Goal: Task Accomplishment & Management: Use online tool/utility

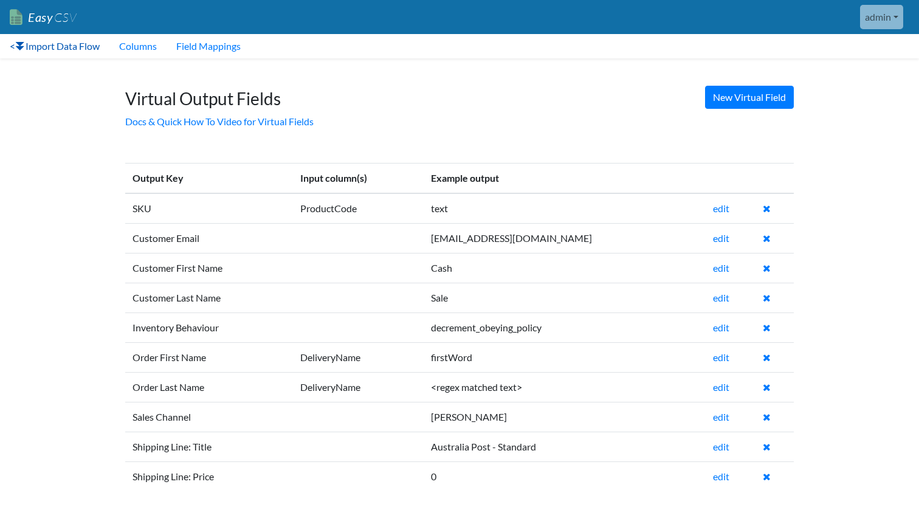
click at [25, 50] on icon at bounding box center [20, 46] width 10 height 9
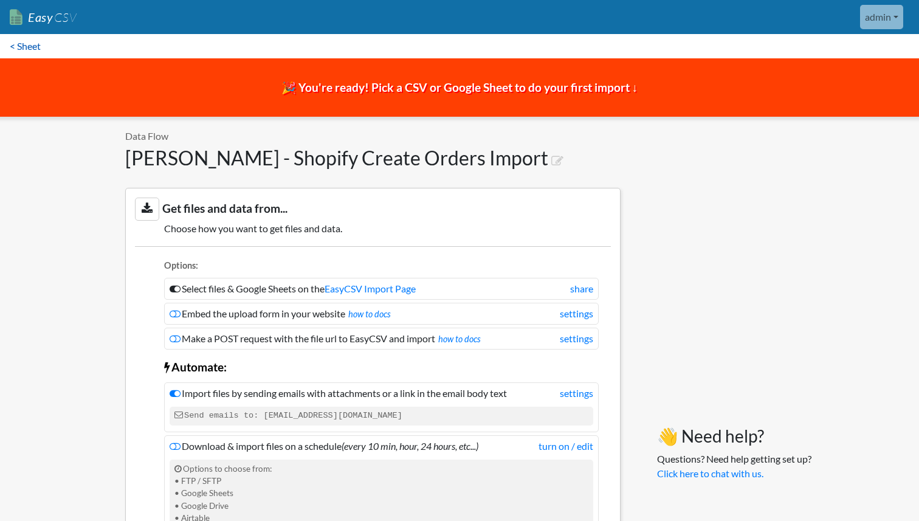
click at [26, 44] on link "< Sheet" at bounding box center [25, 46] width 50 height 24
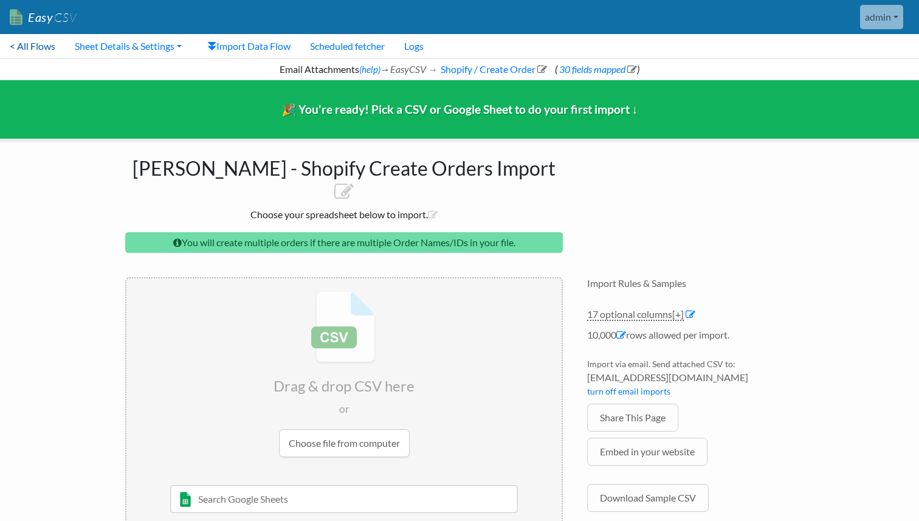
click at [55, 44] on link "< All Flows" at bounding box center [32, 46] width 65 height 24
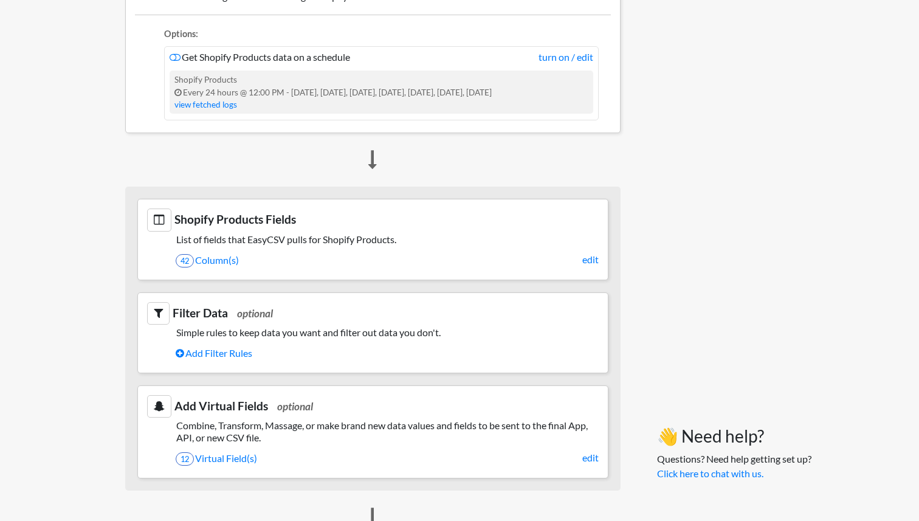
scroll to position [433, 0]
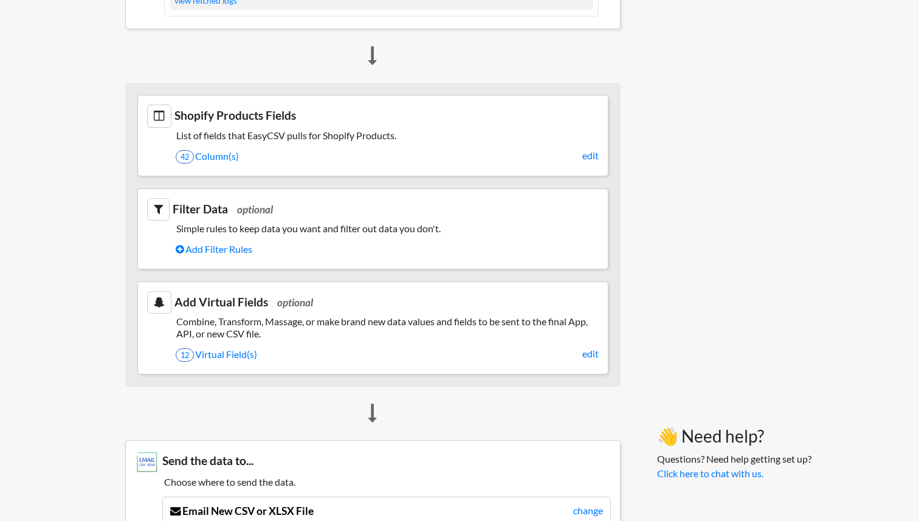
scroll to position [460, 0]
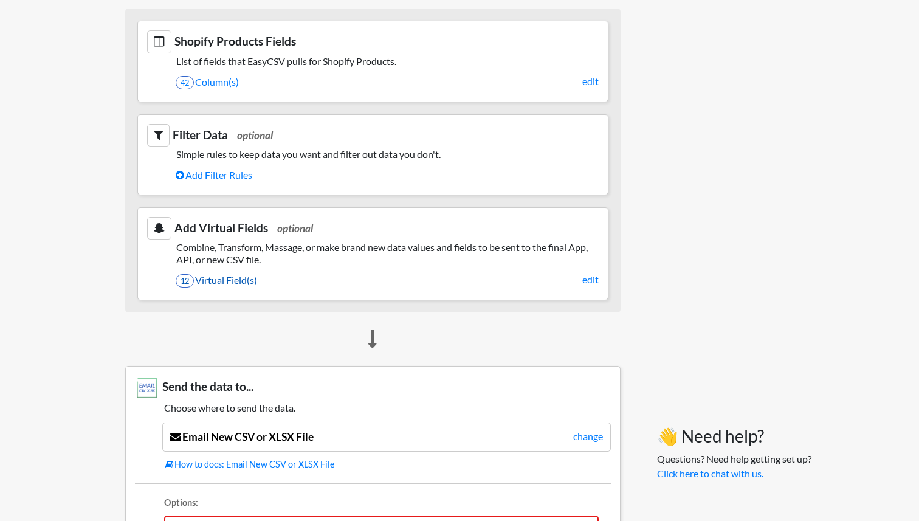
click at [247, 278] on link "12 Virtual Field(s)" at bounding box center [387, 280] width 423 height 21
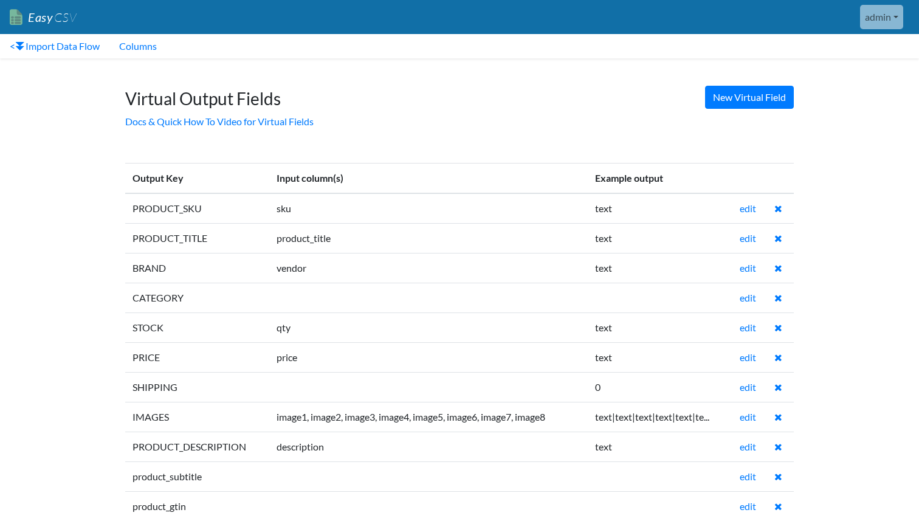
scroll to position [51, 0]
